Goal: Task Accomplishment & Management: Manage account settings

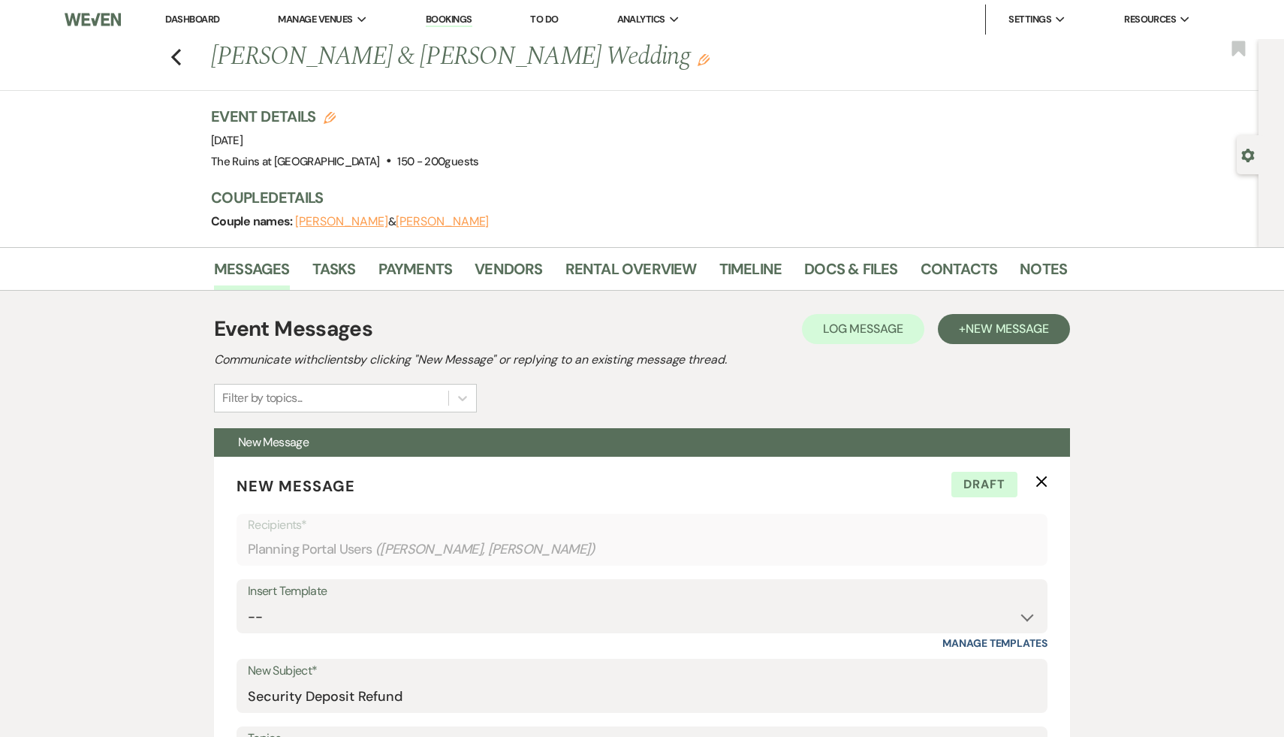
click at [194, 15] on link "Dashboard" at bounding box center [192, 19] width 54 height 13
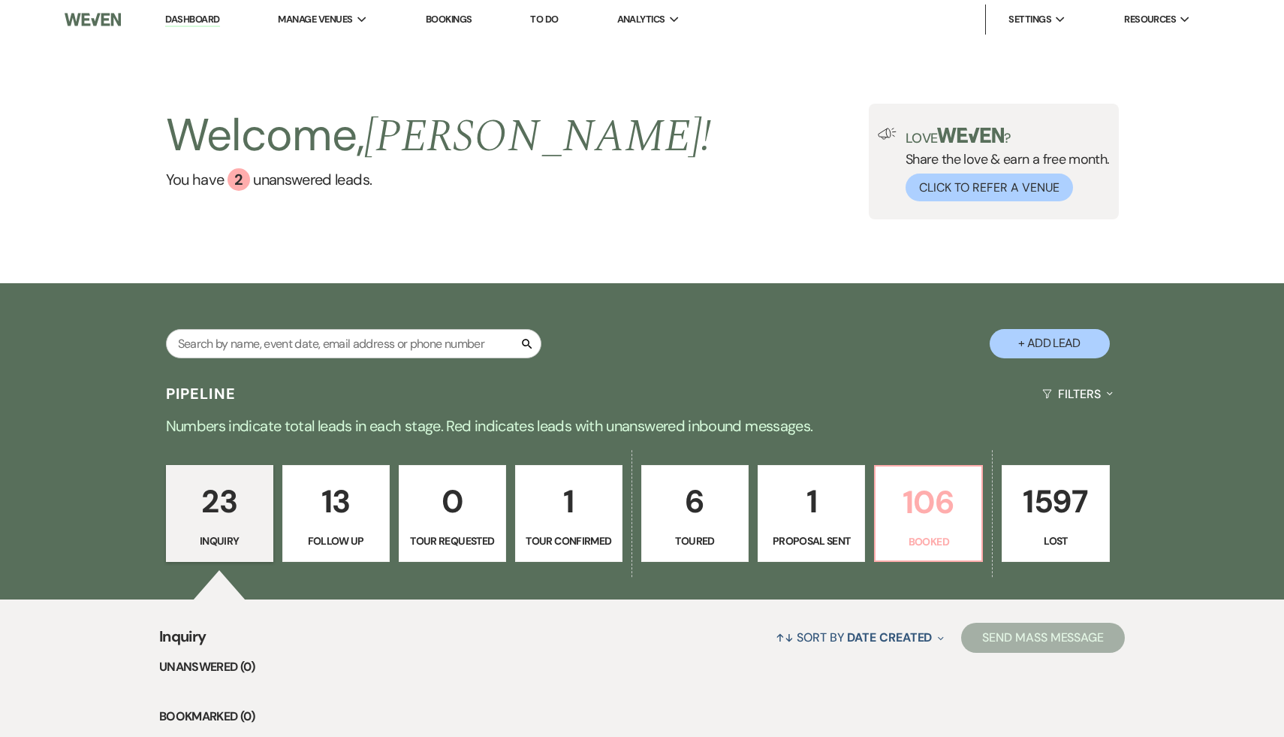
click at [915, 514] on p "106" at bounding box center [928, 502] width 88 height 50
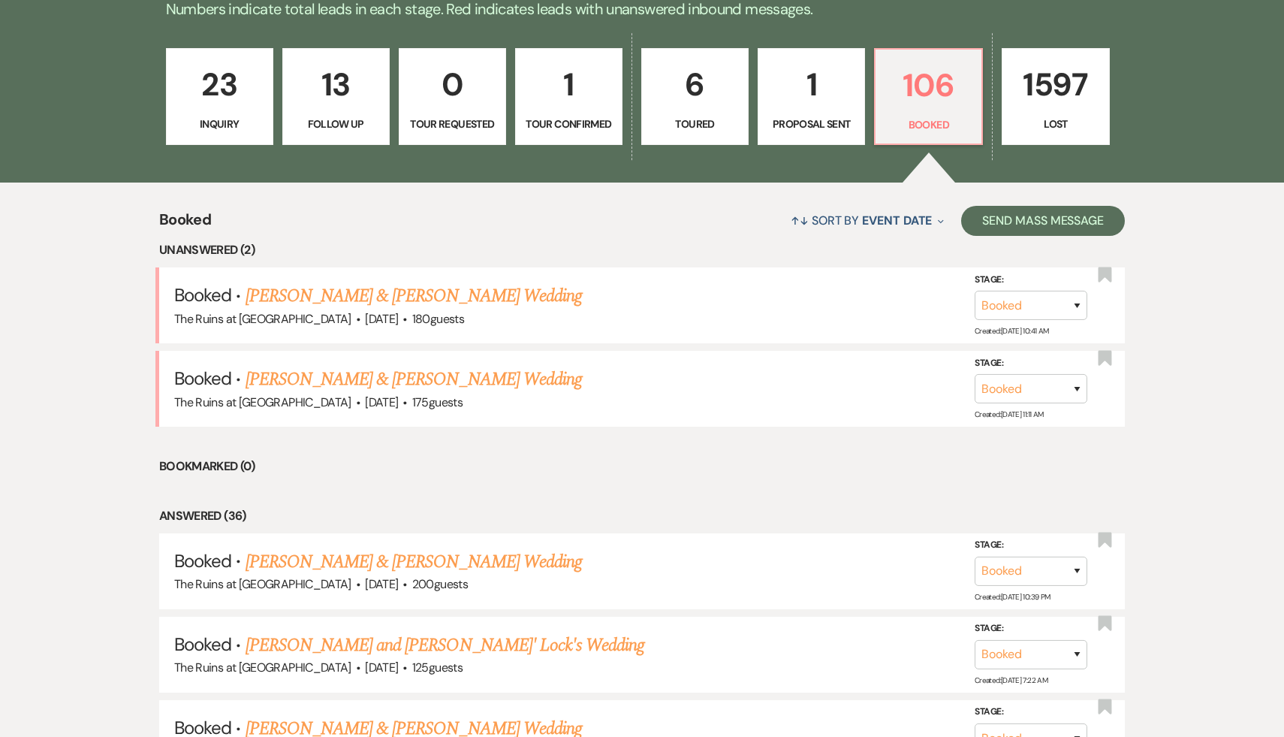
scroll to position [444, 0]
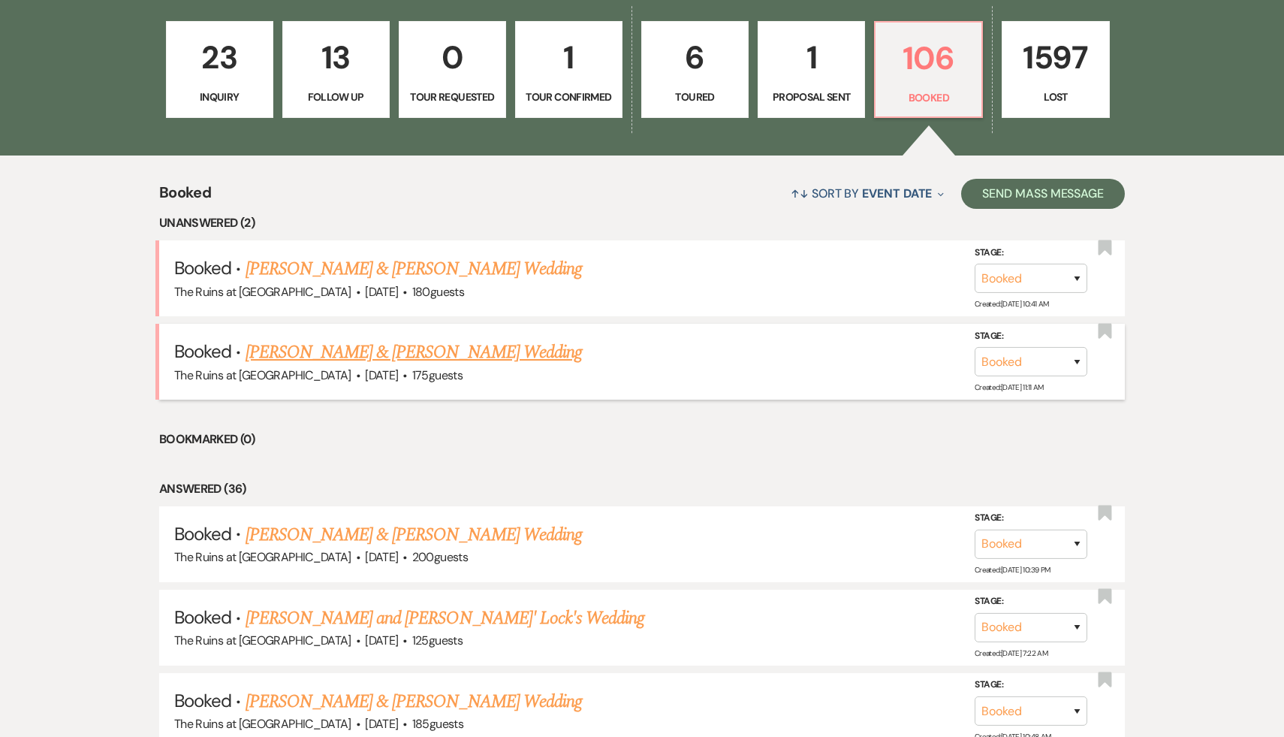
click at [509, 353] on link "[PERSON_NAME] & [PERSON_NAME] Wedding" at bounding box center [414, 352] width 336 height 27
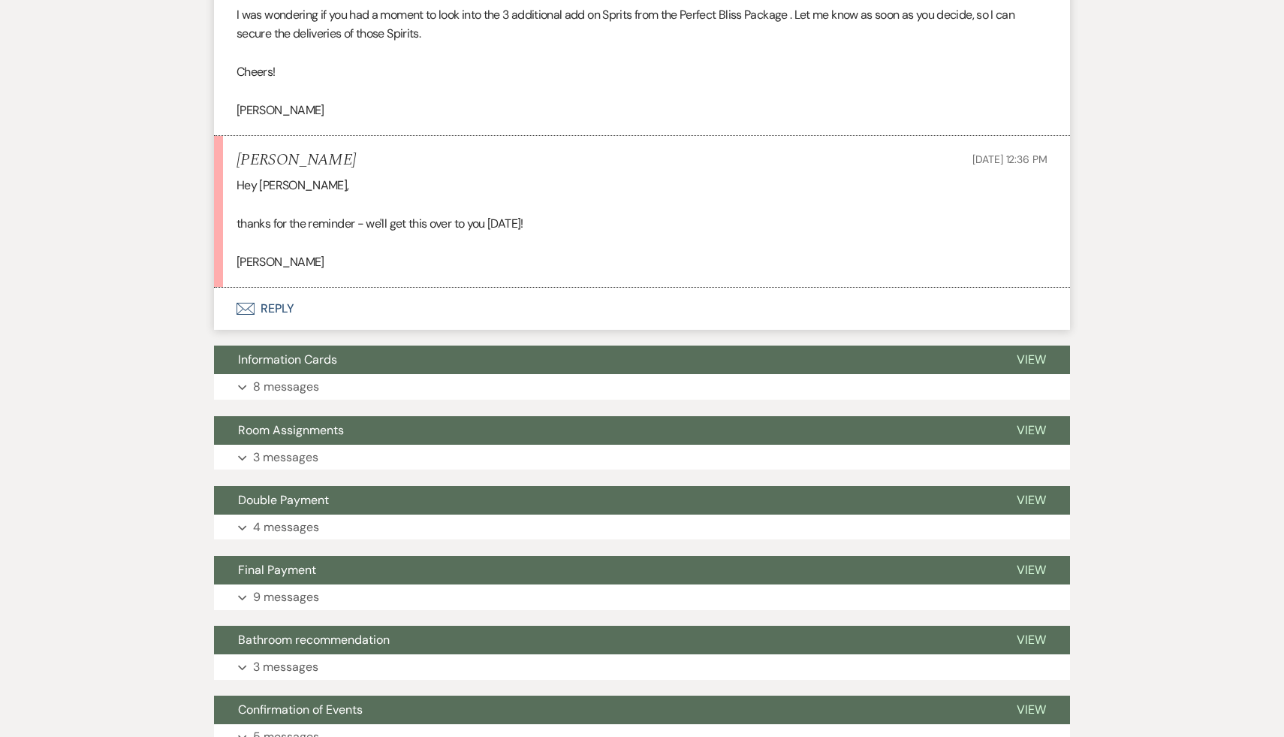
scroll to position [5635, 0]
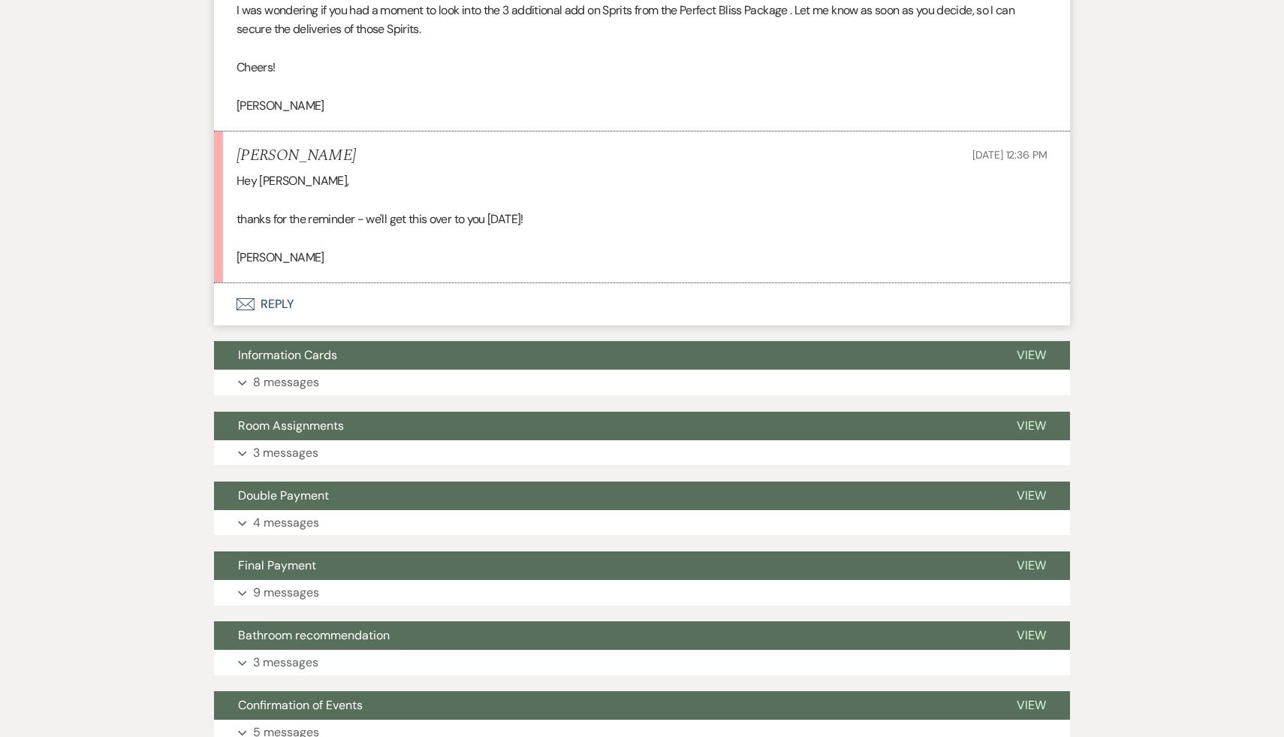
click at [695, 229] on p "thanks for the reminder - we'll get this over to you [DATE]!" at bounding box center [642, 219] width 811 height 20
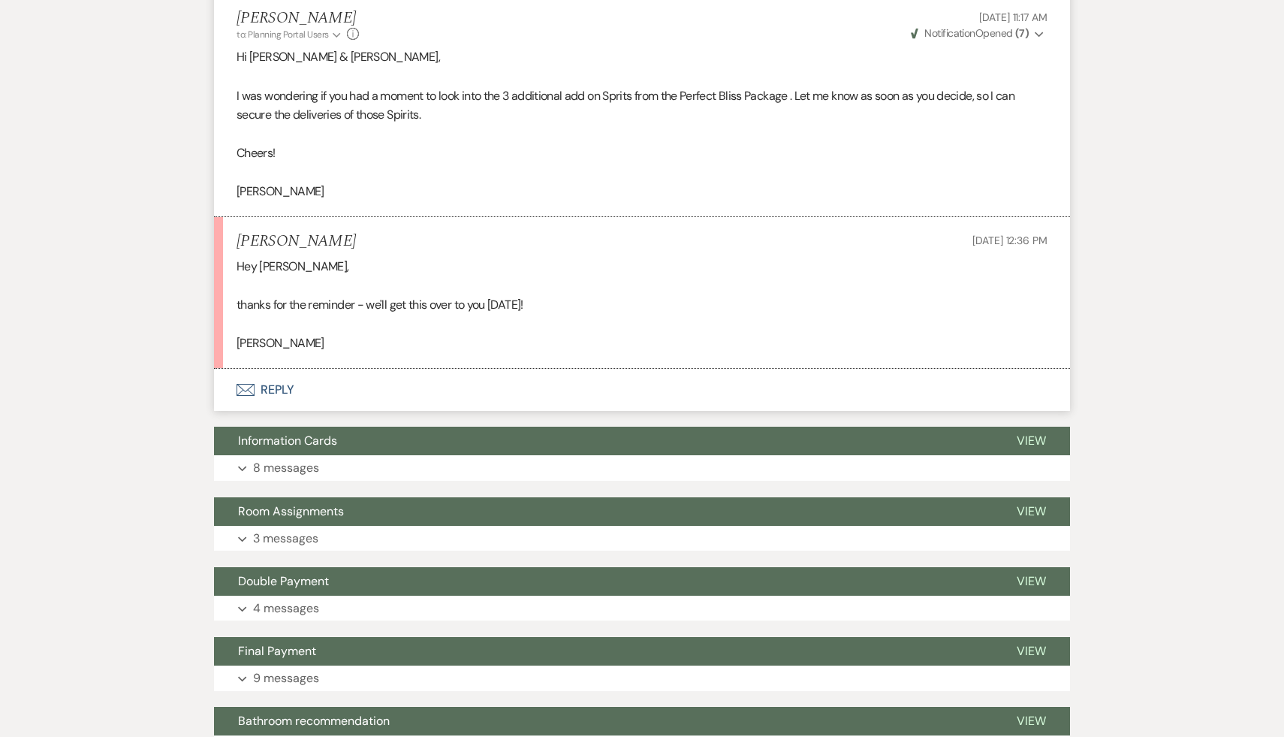
scroll to position [5469, 0]
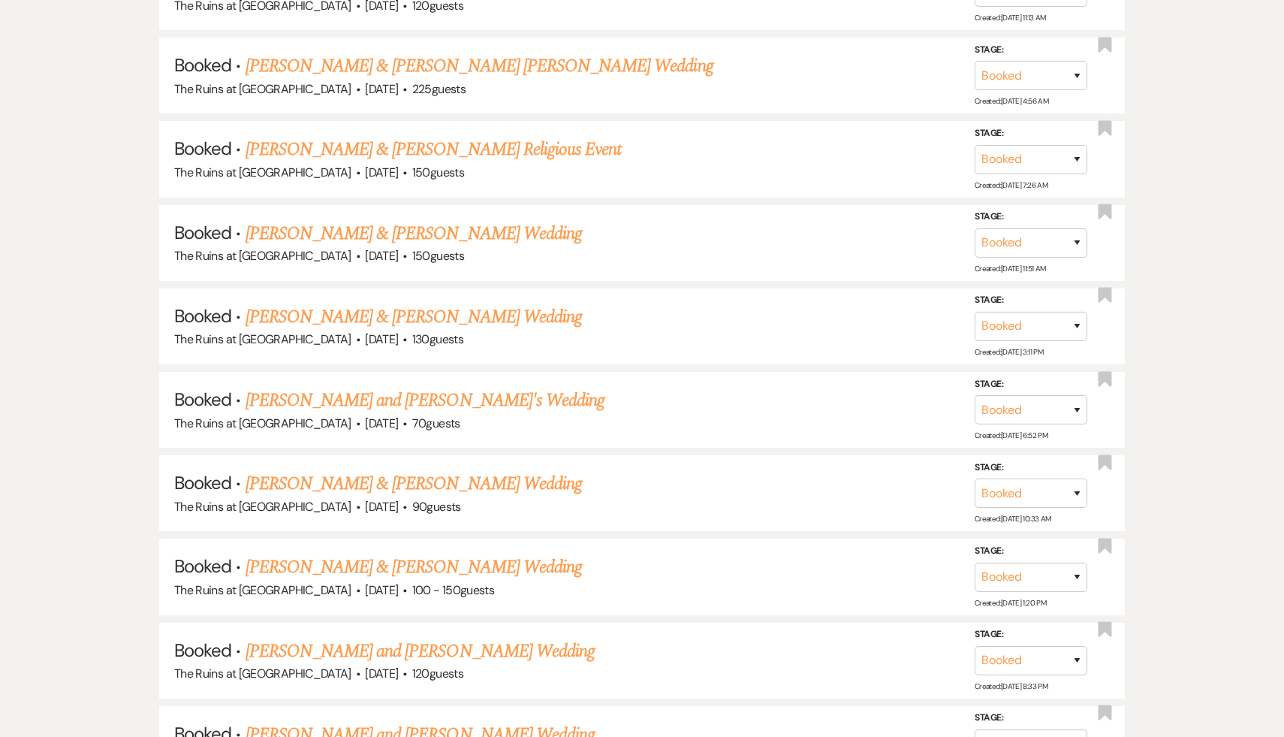
scroll to position [444, 0]
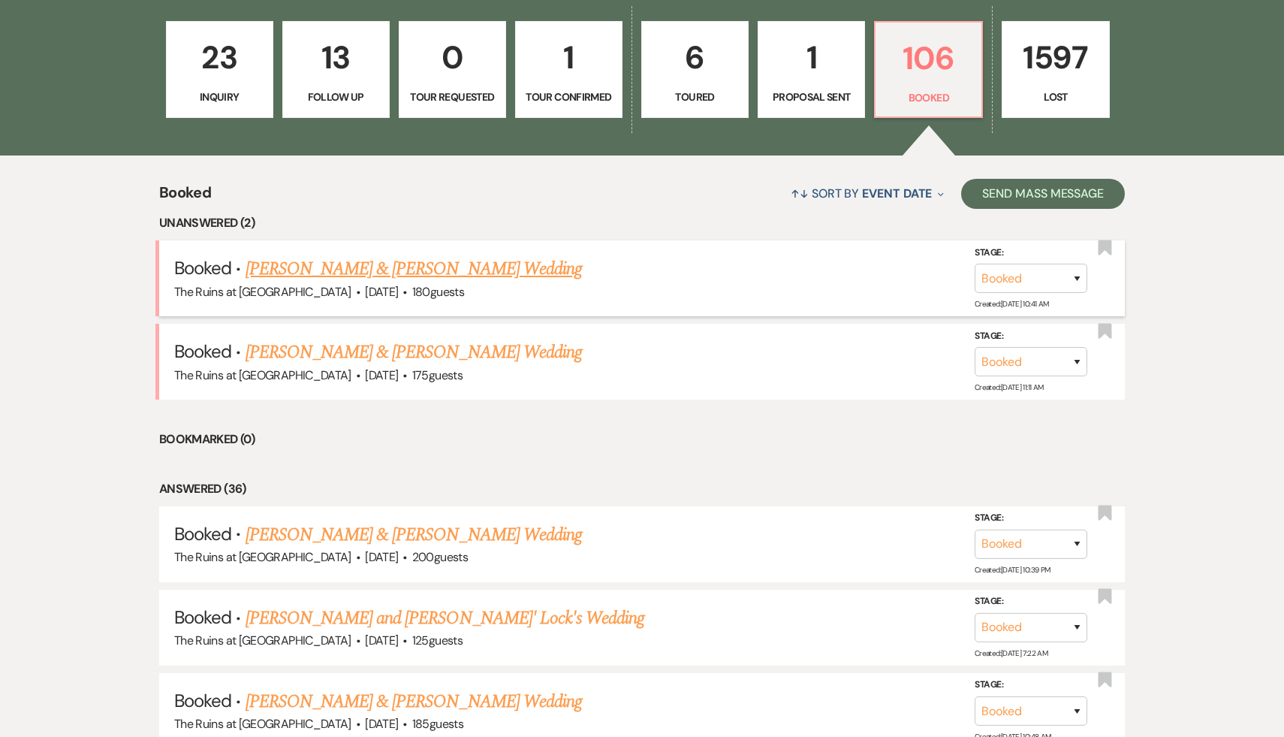
click at [357, 273] on link "[PERSON_NAME] & [PERSON_NAME] Wedding" at bounding box center [414, 268] width 336 height 27
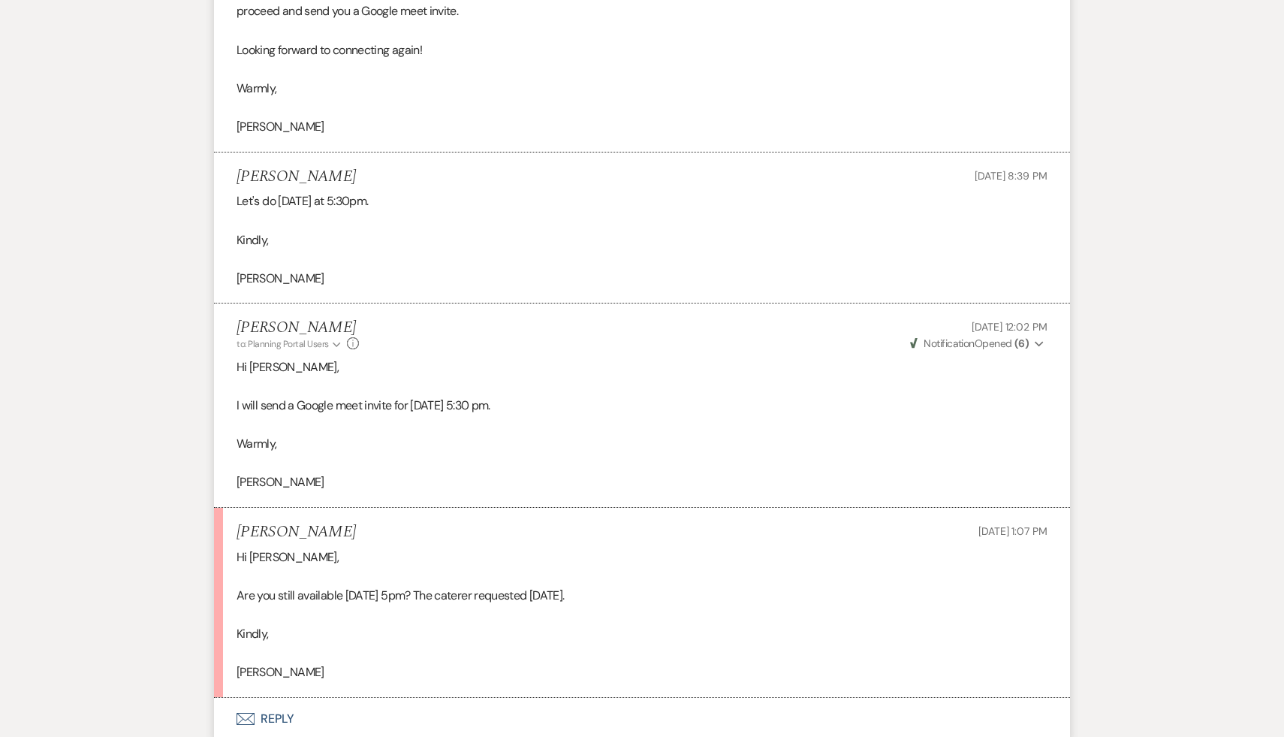
scroll to position [10711, 0]
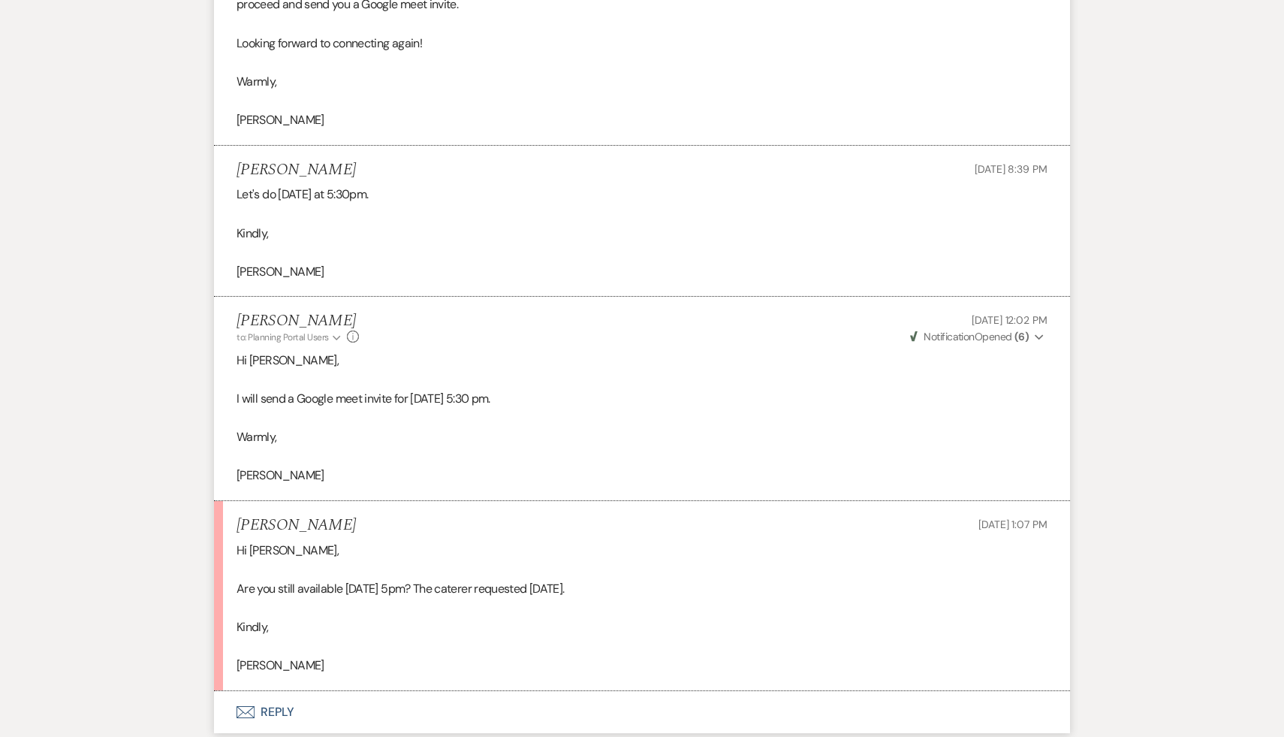
scroll to position [444, 0]
